Goal: Information Seeking & Learning: Learn about a topic

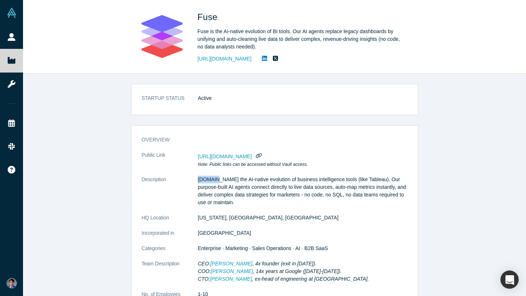
drag, startPoint x: 197, startPoint y: 179, endPoint x: 214, endPoint y: 179, distance: 16.4
click at [214, 179] on dl "Public Link https://vault.alchemistaccelerator.com/companies/public/fuse Note: …" at bounding box center [275, 257] width 266 height 211
copy dl "Fuse.is"
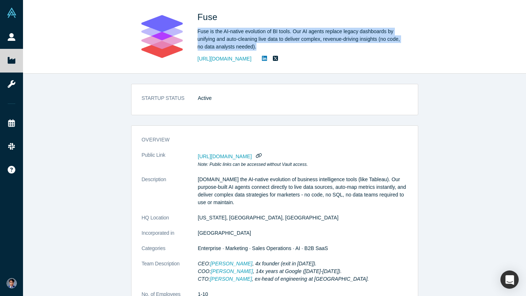
drag, startPoint x: 198, startPoint y: 30, endPoint x: 271, endPoint y: 47, distance: 75.1
click at [271, 47] on div "Fuse is the AI-native evolution of BI tools. Our AI agents replace legacy dashb…" at bounding box center [300, 39] width 204 height 23
copy div "Fuse is the AI-native evolution of BI tools. Our AI agents replace legacy dashb…"
click at [262, 154] on icon "button" at bounding box center [258, 155] width 7 height 5
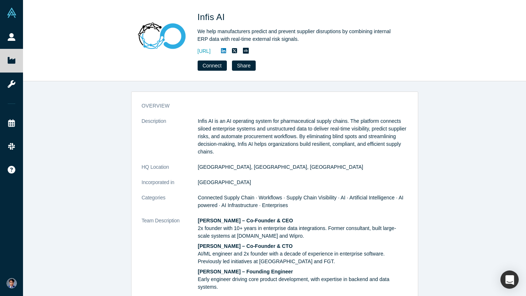
click at [226, 53] on icon at bounding box center [223, 51] width 5 height 6
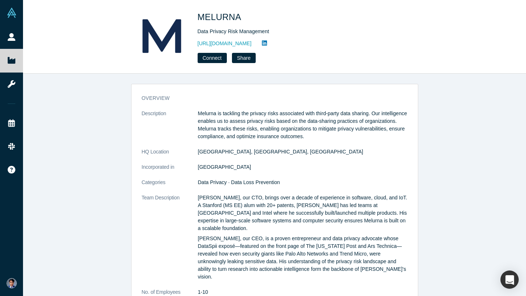
click at [267, 45] on icon at bounding box center [264, 43] width 5 height 5
